Goal: Task Accomplishment & Management: Manage account settings

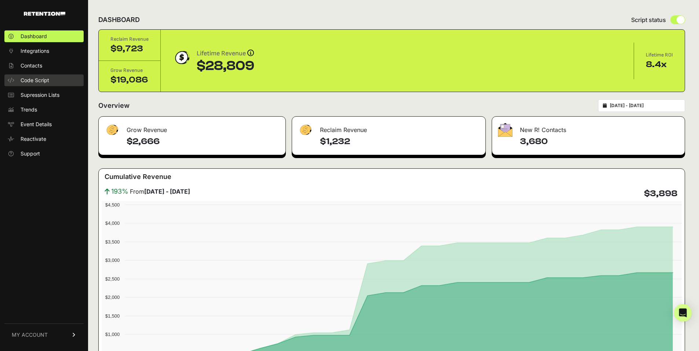
click at [41, 78] on span "Code Script" at bounding box center [35, 80] width 29 height 7
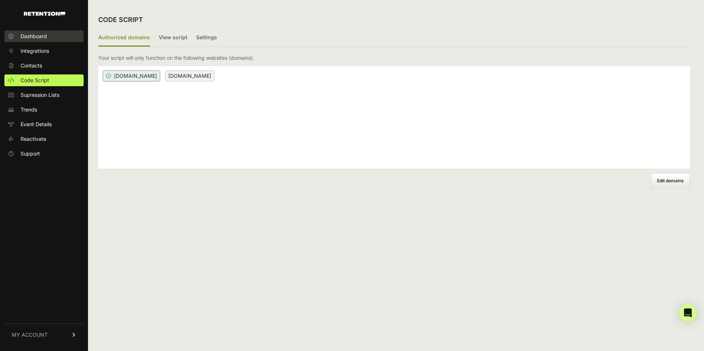
click at [43, 38] on span "Dashboard" at bounding box center [34, 36] width 26 height 7
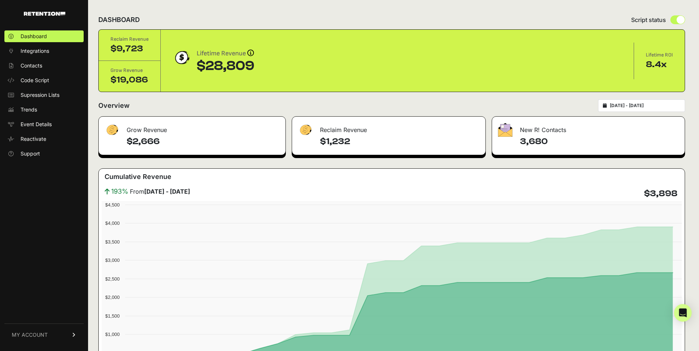
click at [652, 103] on input "2025-08-04 - 2025-09-03" at bounding box center [644, 106] width 70 height 6
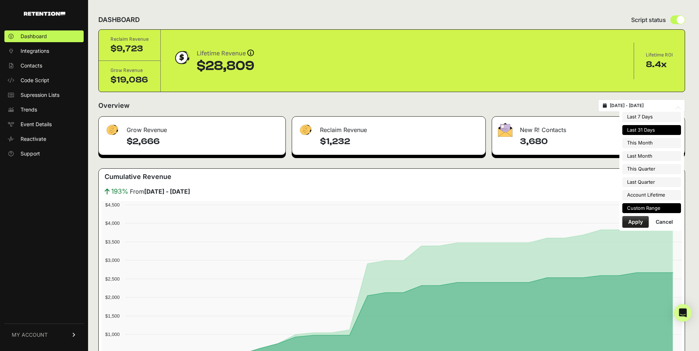
click at [642, 206] on li "Custom Range" at bounding box center [651, 208] width 59 height 10
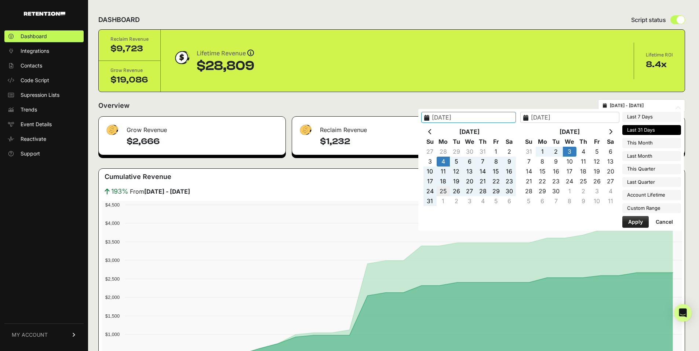
type input "2025-08-25"
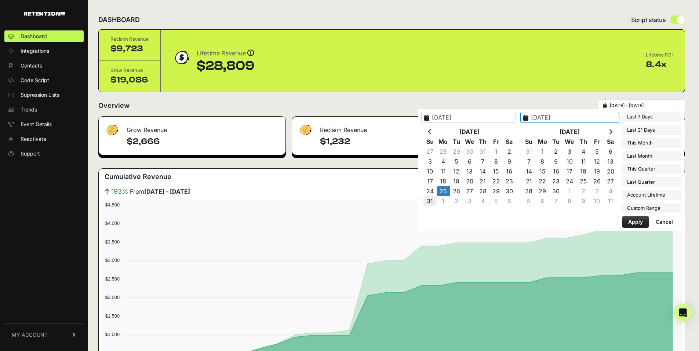
type input "2025-08-31"
type input "2025-08-25"
click at [628, 220] on button "Apply" at bounding box center [635, 222] width 26 height 12
type input "2025-08-25 - 2025-08-31"
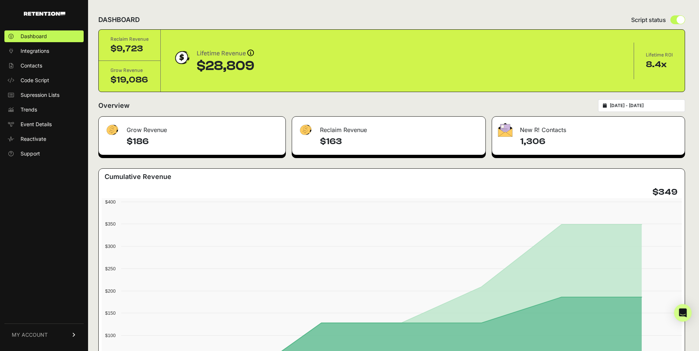
click at [52, 334] on link "MY ACCOUNT" at bounding box center [43, 334] width 79 height 22
click at [48, 334] on link "Sign Out" at bounding box center [43, 340] width 79 height 12
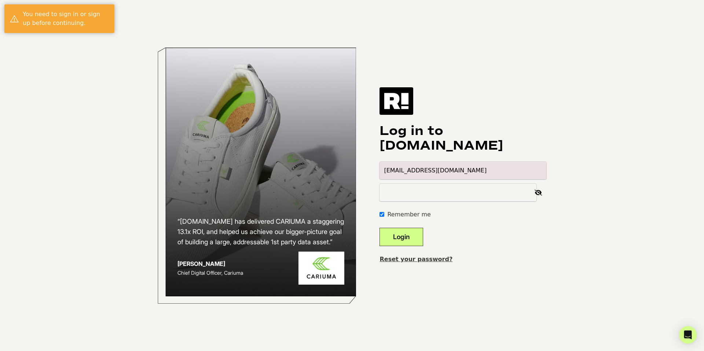
click at [541, 169] on input "[EMAIL_ADDRESS][DOMAIN_NAME]" at bounding box center [463, 171] width 167 height 18
type input "[PERSON_NAME][EMAIL_ADDRESS][PERSON_NAME][PERSON_NAME][DOMAIN_NAME]"
click at [644, 168] on body "“[DOMAIN_NAME] has delivered CARIUMA a staggering 13.1x ROI, and helped us achi…" at bounding box center [352, 175] width 704 height 351
click at [415, 238] on button "Login" at bounding box center [402, 237] width 44 height 18
